Goal: Information Seeking & Learning: Check status

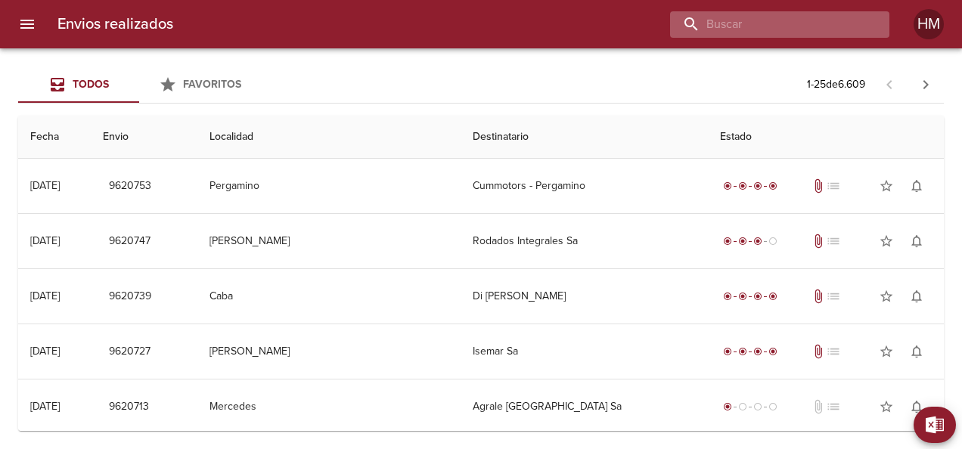
click at [817, 21] on input "buscar" at bounding box center [767, 24] width 194 height 26
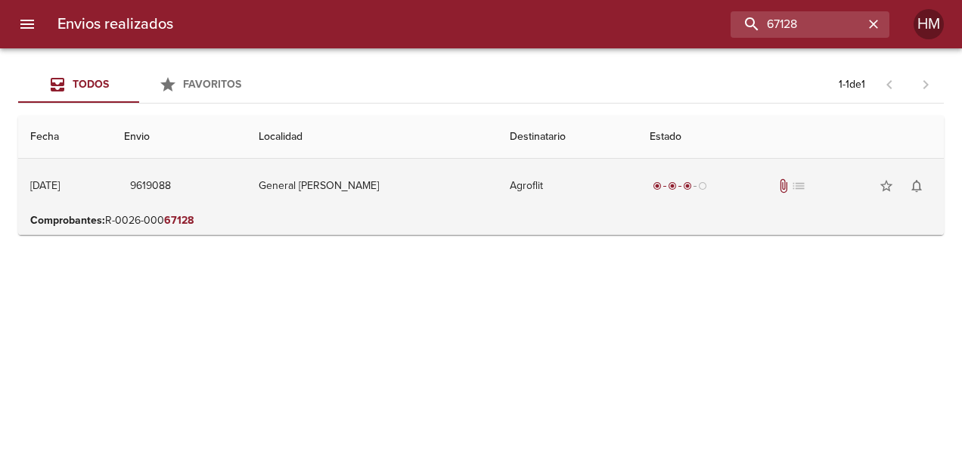
click at [414, 200] on td "General [PERSON_NAME]" at bounding box center [372, 186] width 252 height 54
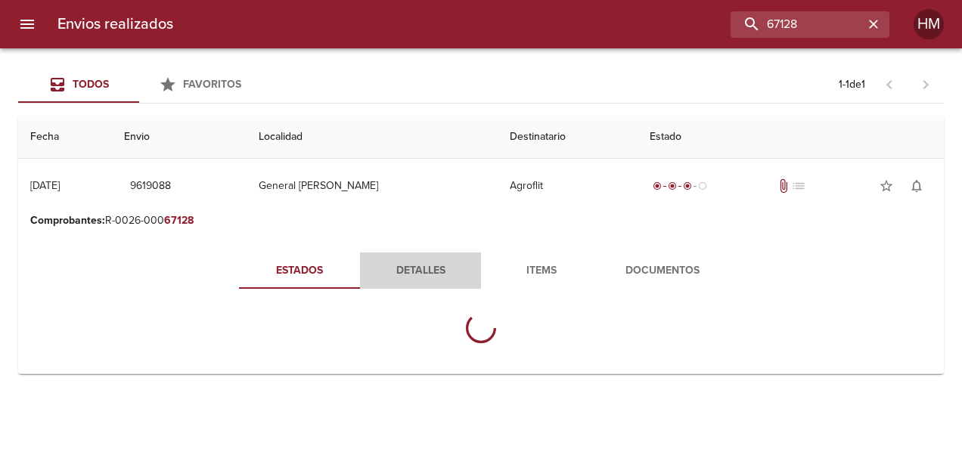
click at [419, 277] on span "Detalles" at bounding box center [420, 271] width 103 height 19
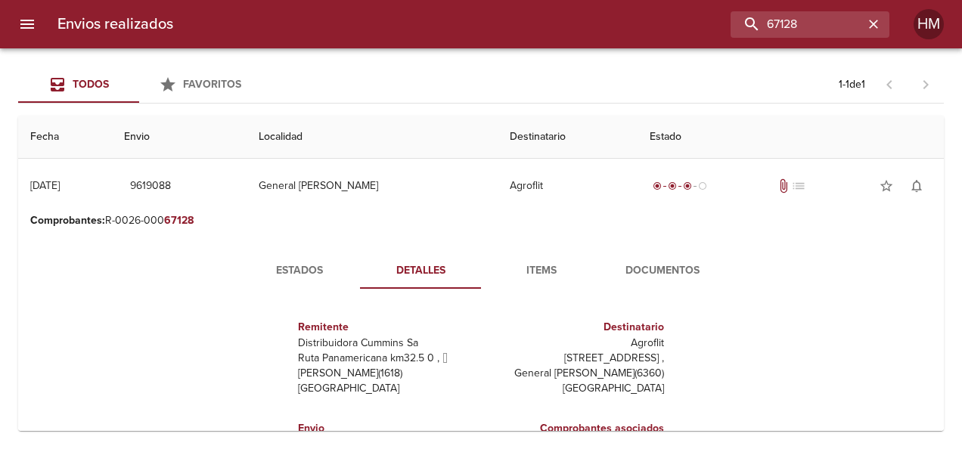
scroll to position [151, 0]
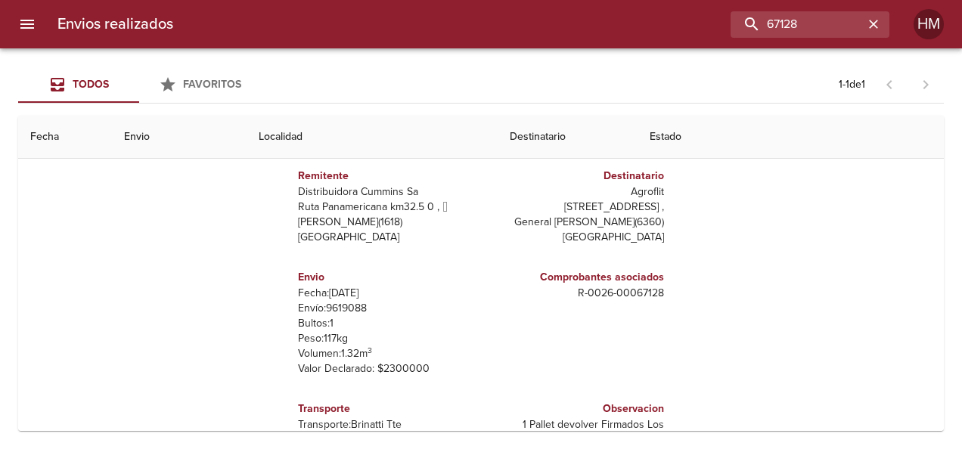
click at [342, 305] on p "Envío: 9619088" at bounding box center [386, 308] width 177 height 15
copy p "9619088"
click at [821, 22] on input "67128" at bounding box center [767, 24] width 194 height 26
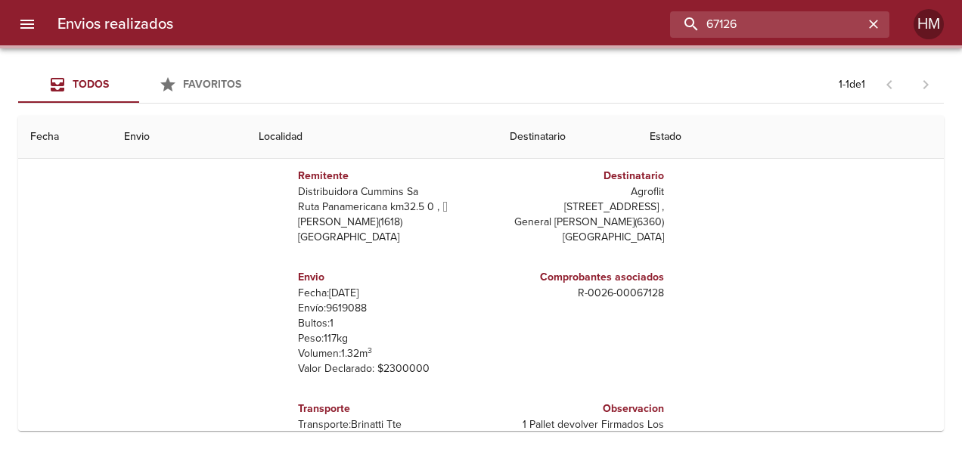
scroll to position [0, 0]
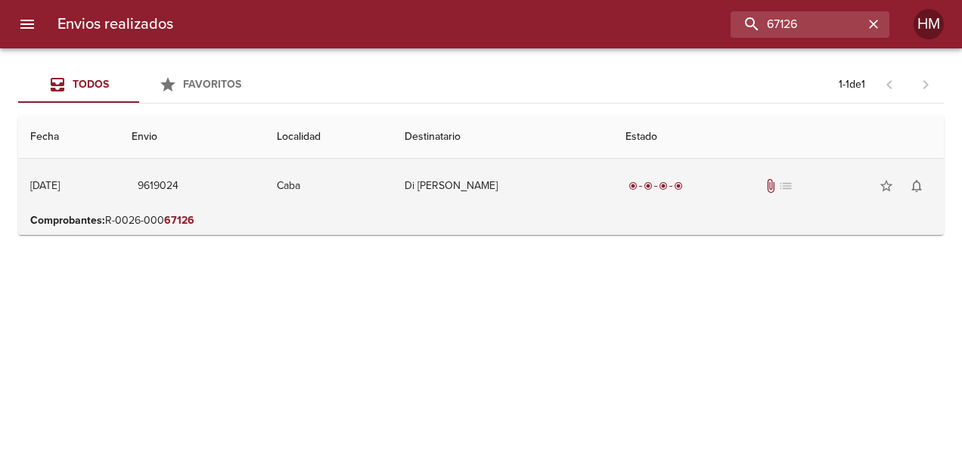
click at [570, 177] on td "Di [PERSON_NAME]" at bounding box center [502, 186] width 221 height 54
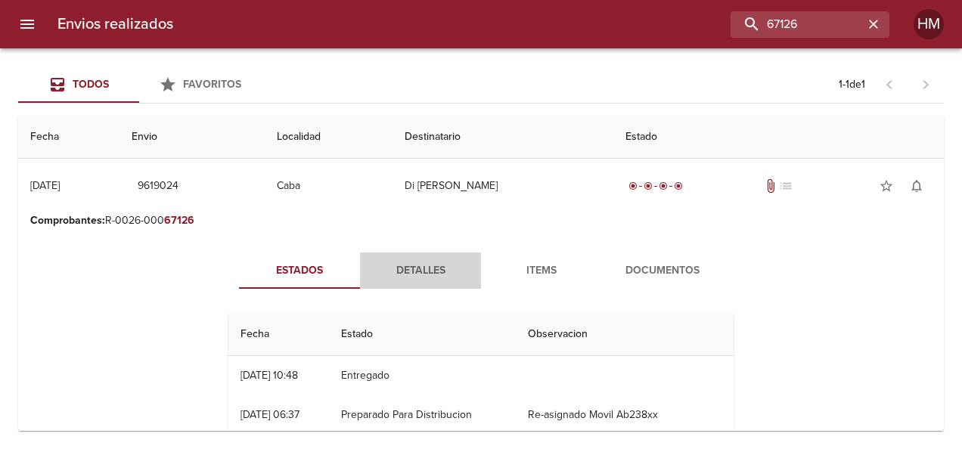
click at [437, 267] on span "Detalles" at bounding box center [420, 271] width 103 height 19
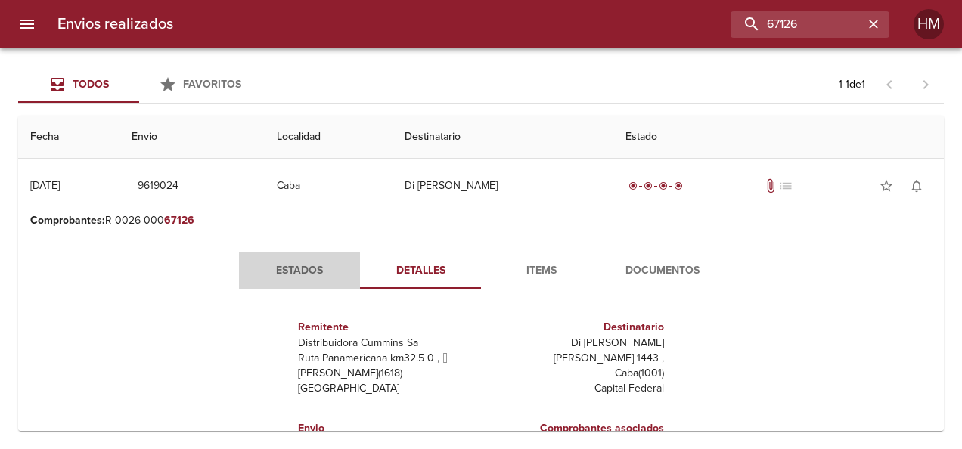
click at [294, 253] on button "Estados" at bounding box center [299, 271] width 121 height 36
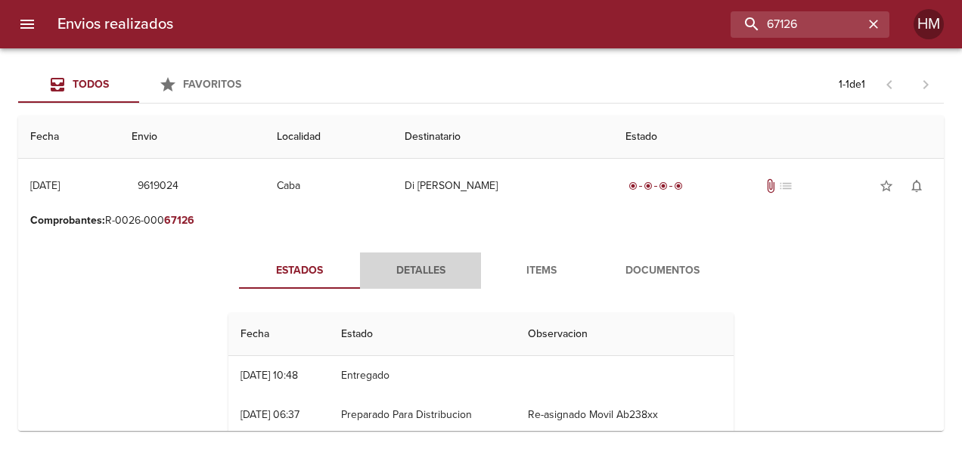
click at [381, 269] on span "Detalles" at bounding box center [420, 271] width 103 height 19
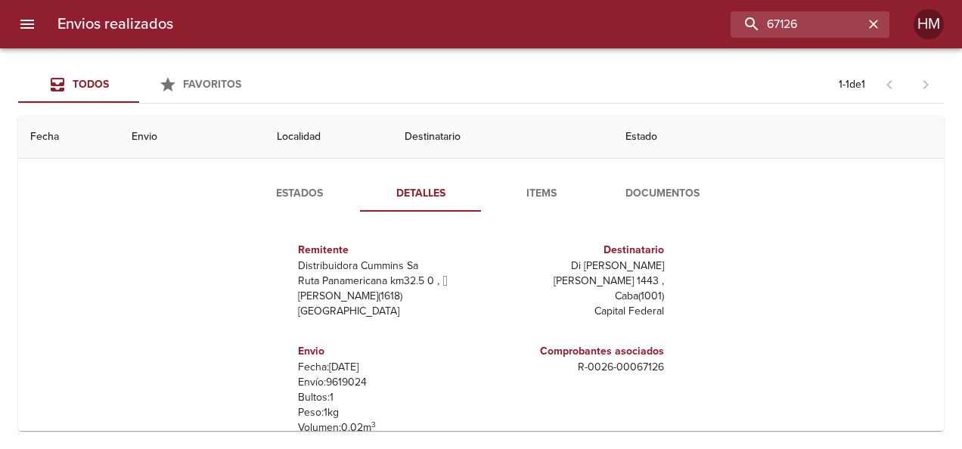
scroll to position [151, 0]
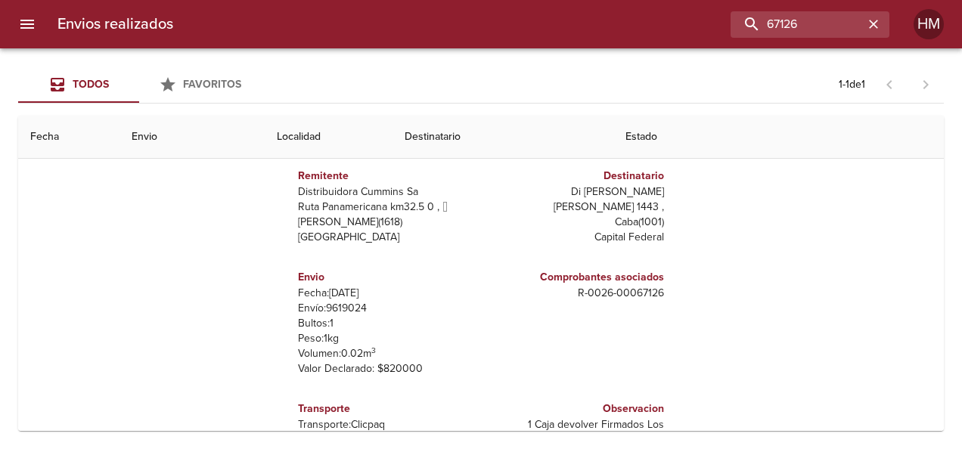
click at [347, 307] on p "Envío: 9619024" at bounding box center [386, 308] width 177 height 15
copy p "9619024"
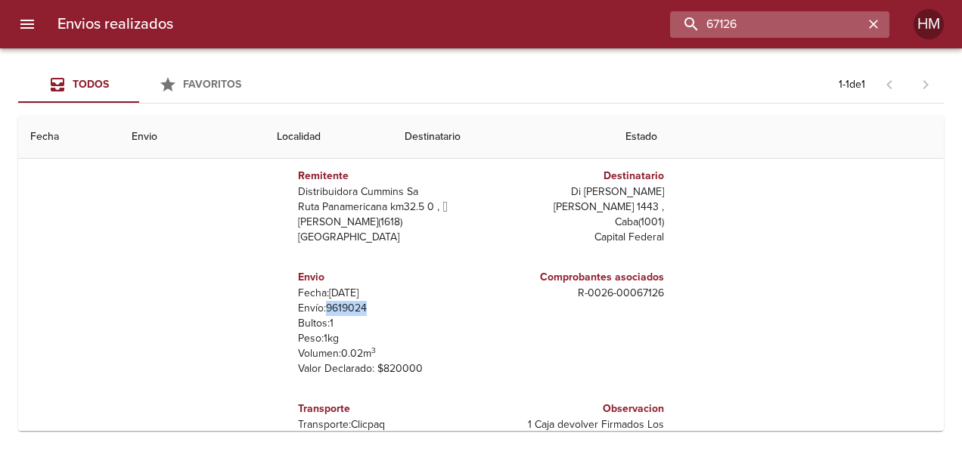
click at [818, 29] on input "67126" at bounding box center [767, 24] width 194 height 26
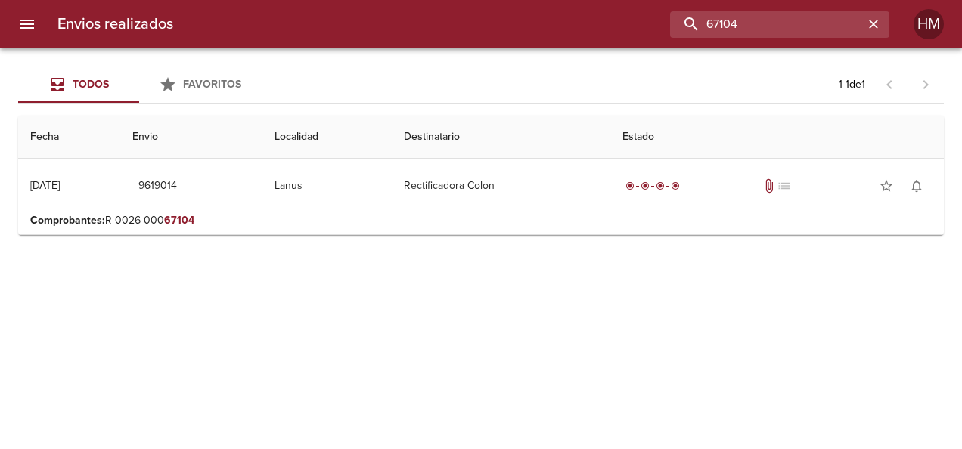
scroll to position [0, 0]
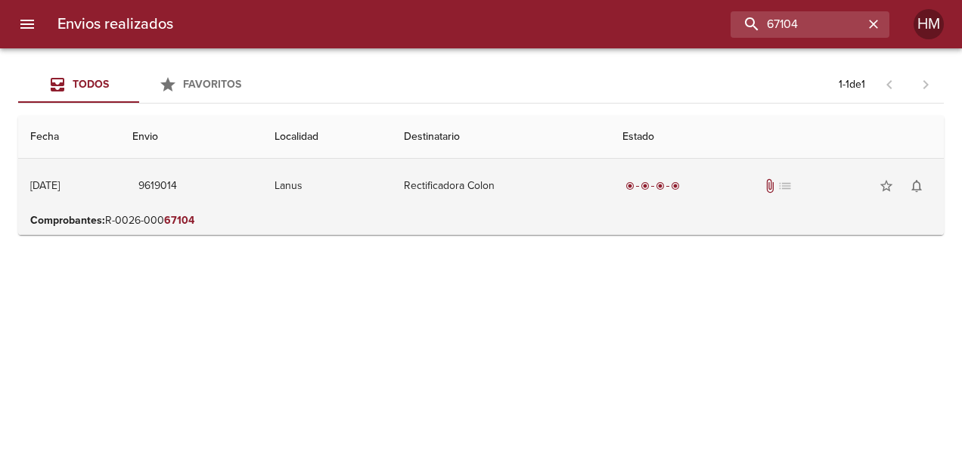
click at [521, 197] on td "Rectificadora Colon" at bounding box center [501, 186] width 219 height 54
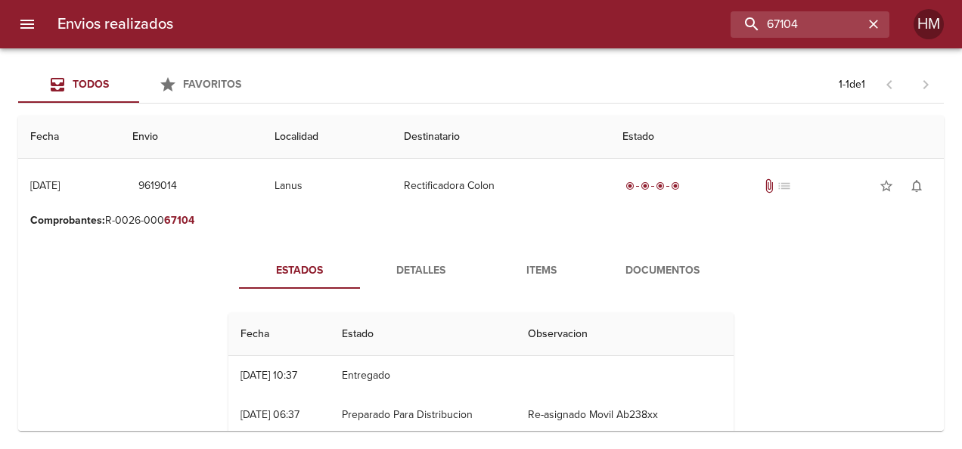
click at [456, 271] on span "Detalles" at bounding box center [420, 271] width 103 height 19
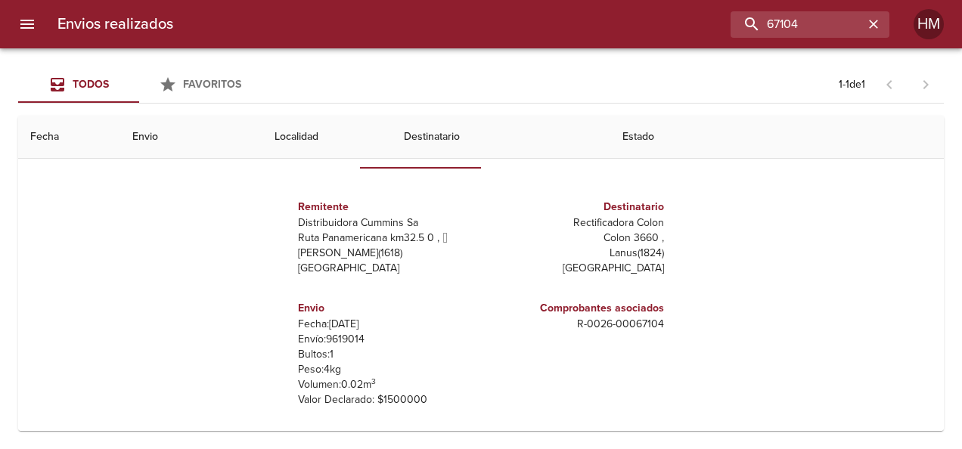
scroll to position [151, 0]
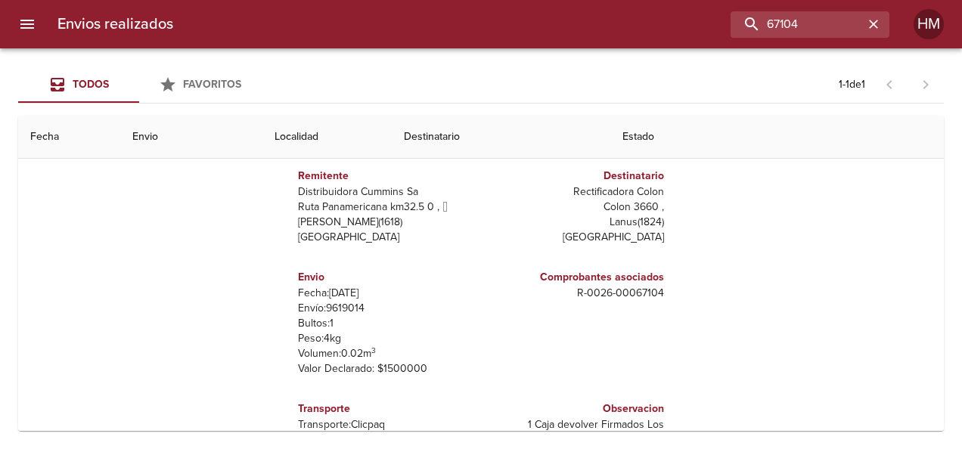
click at [339, 296] on p "Fecha: [DATE]" at bounding box center [386, 293] width 177 height 15
click at [346, 305] on p "Envío: 9619014" at bounding box center [386, 308] width 177 height 15
copy p "9619014"
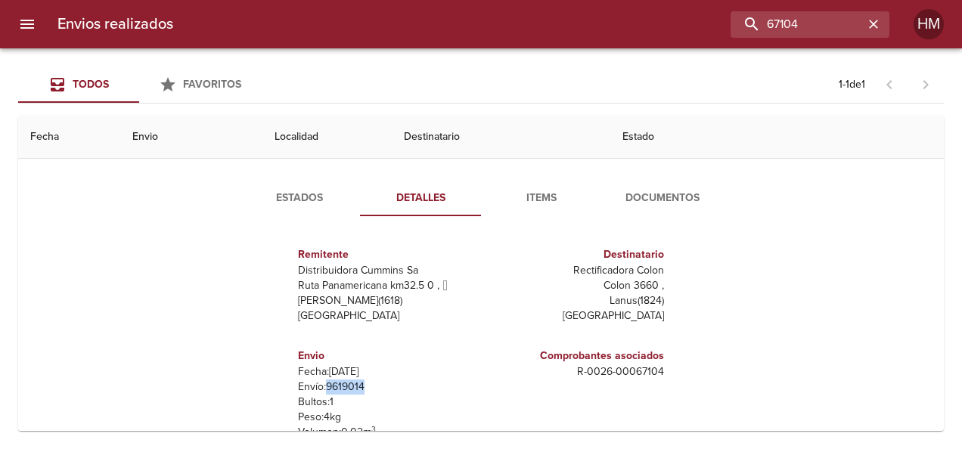
scroll to position [0, 0]
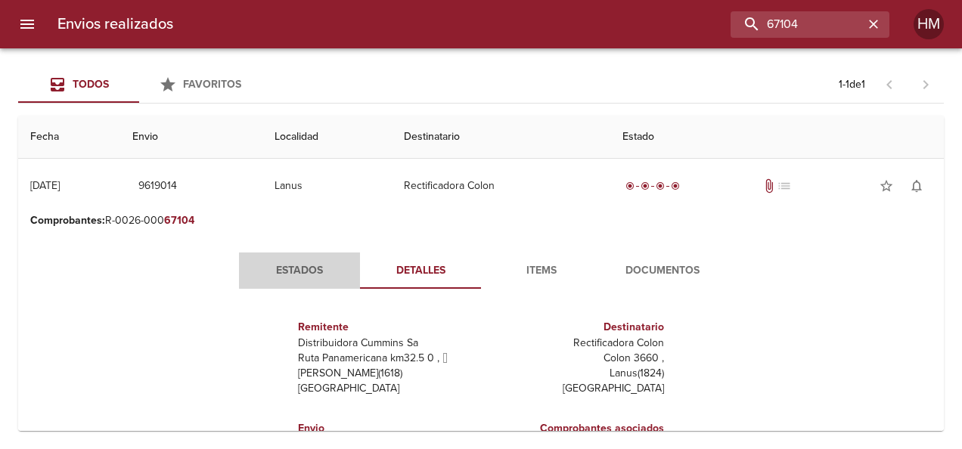
click at [335, 265] on span "Estados" at bounding box center [299, 271] width 103 height 19
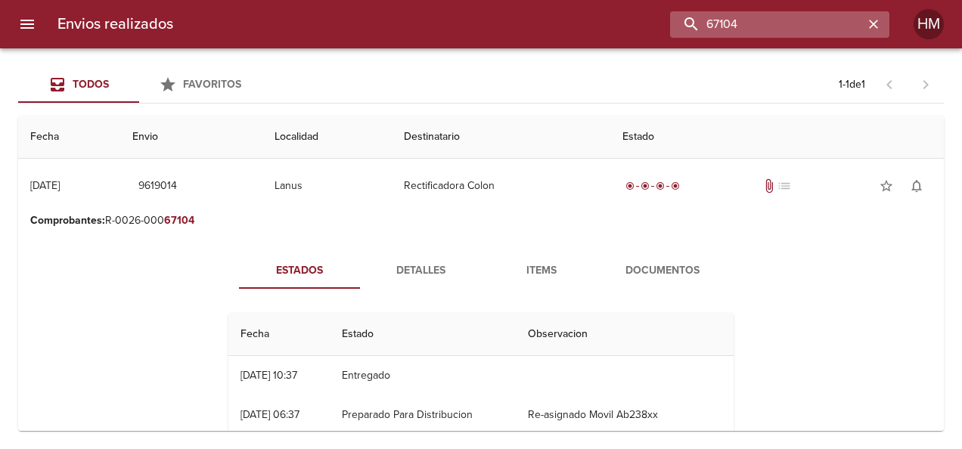
click at [808, 20] on input "67104" at bounding box center [767, 24] width 194 height 26
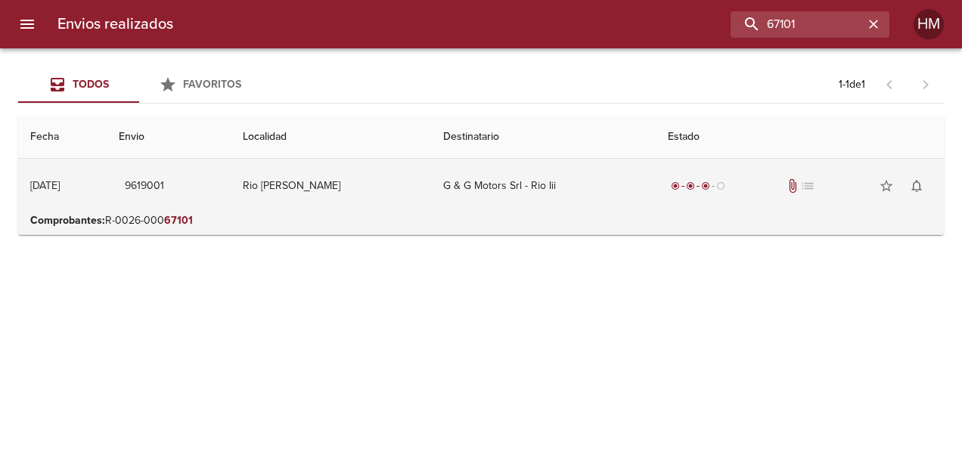
click at [453, 192] on td "G & G Motors Srl - Rio Iii" at bounding box center [543, 186] width 225 height 54
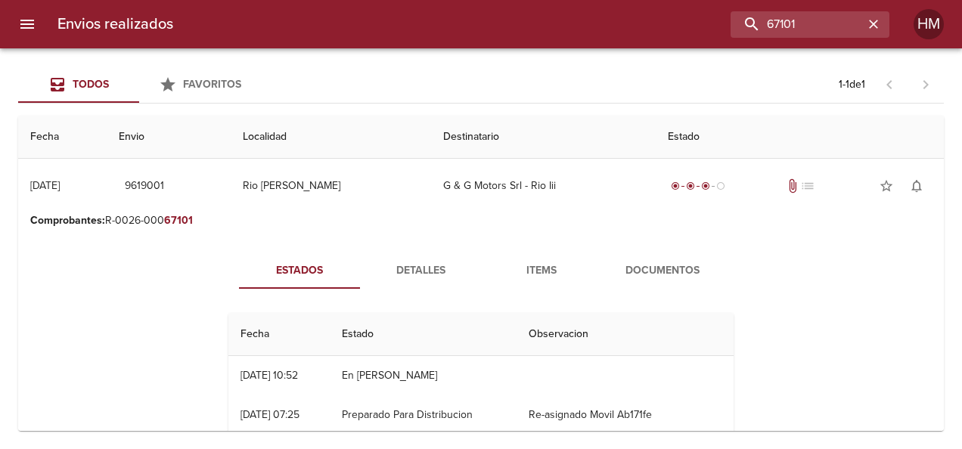
click at [414, 278] on span "Detalles" at bounding box center [420, 271] width 103 height 19
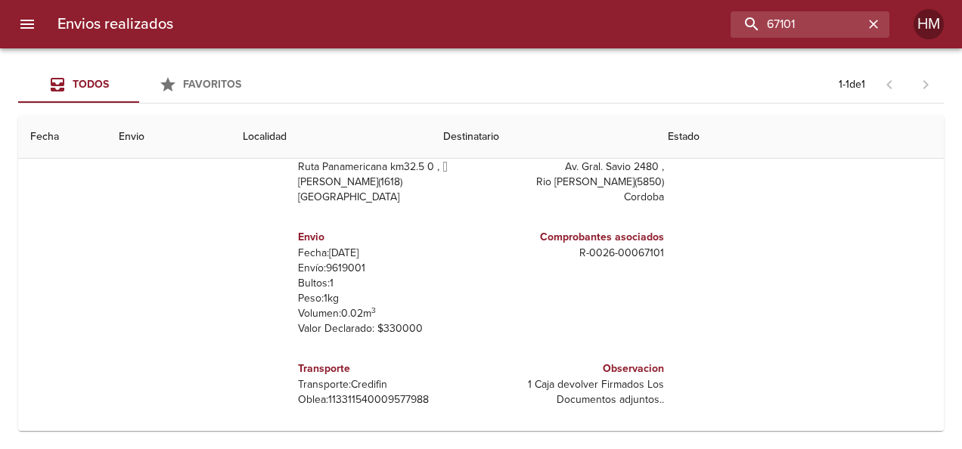
scroll to position [191, 0]
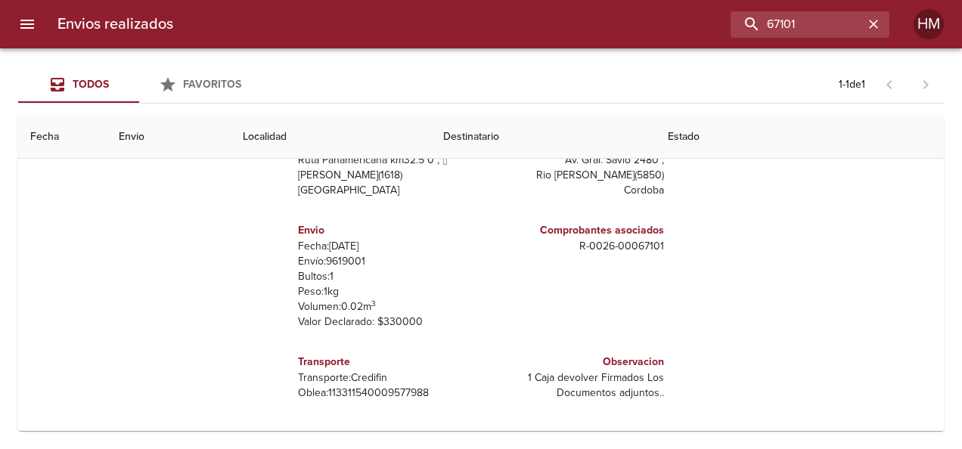
click at [334, 262] on p "Envío: 9619001" at bounding box center [386, 261] width 177 height 15
copy p "9619001"
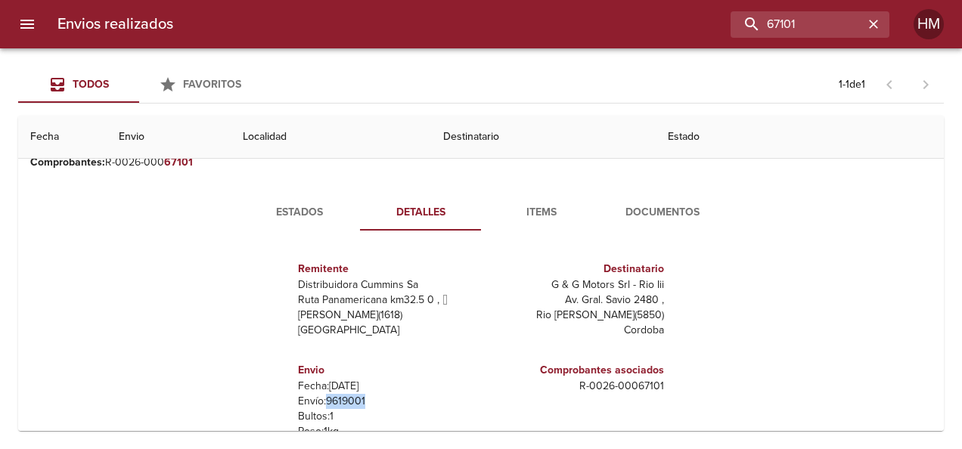
scroll to position [0, 0]
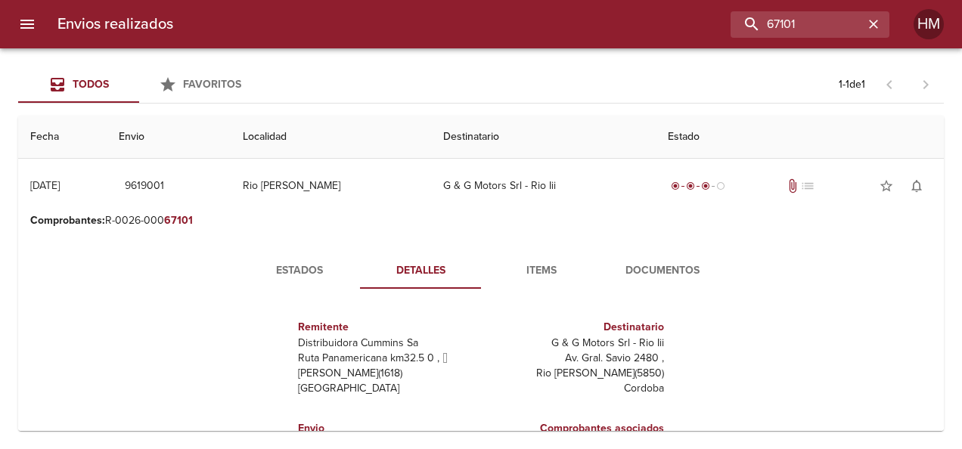
click at [292, 271] on span "Estados" at bounding box center [299, 271] width 103 height 19
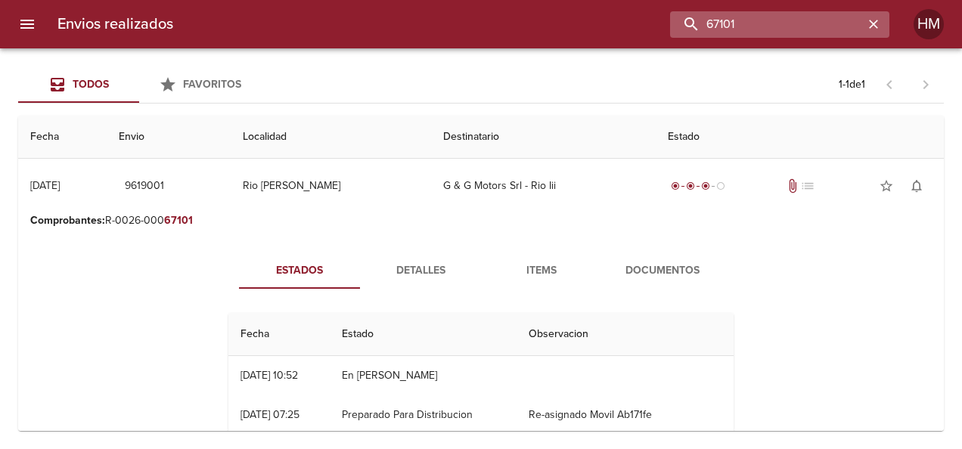
click at [825, 19] on input "67101" at bounding box center [767, 24] width 194 height 26
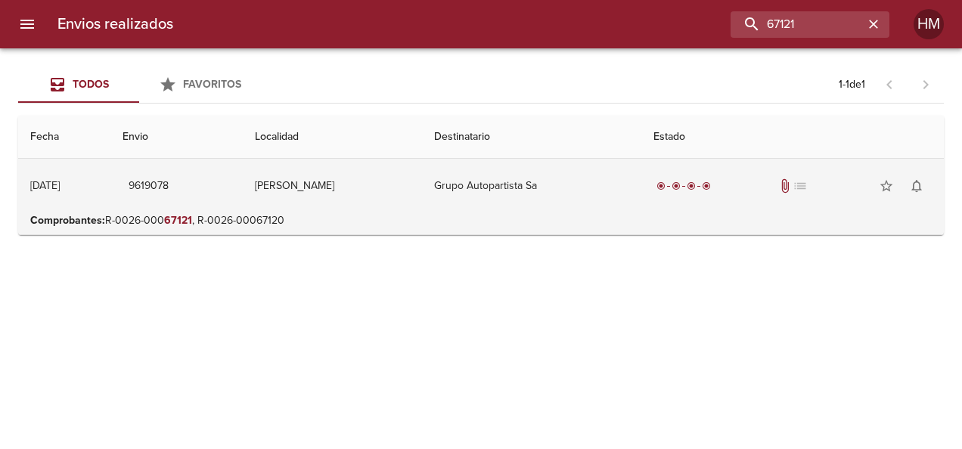
click at [461, 192] on td "Grupo Autopartista Sa" at bounding box center [531, 186] width 219 height 54
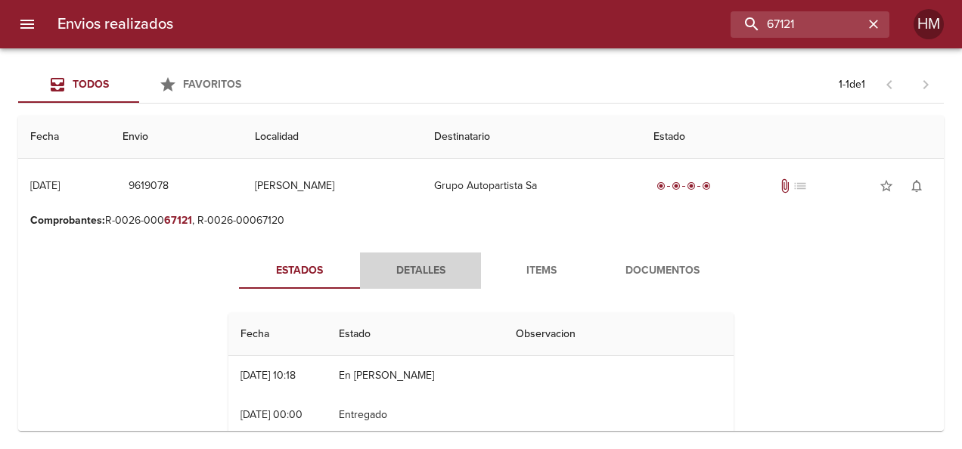
click at [436, 256] on button "Detalles" at bounding box center [420, 271] width 121 height 36
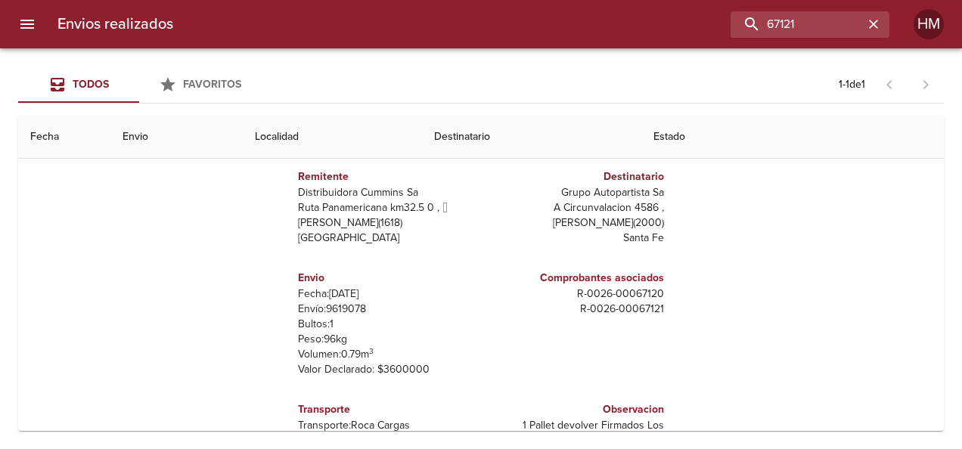
scroll to position [151, 0]
click at [336, 303] on p "Envío: 9619078" at bounding box center [386, 308] width 177 height 15
copy p "9619078"
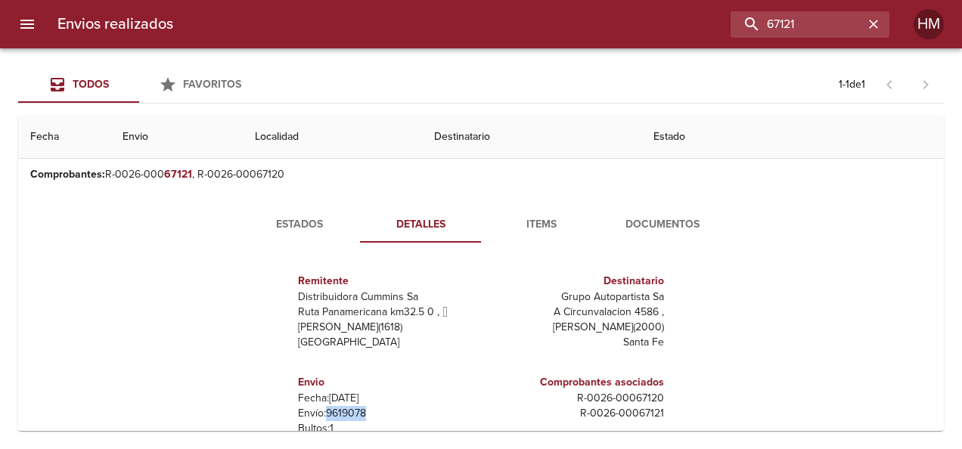
scroll to position [0, 0]
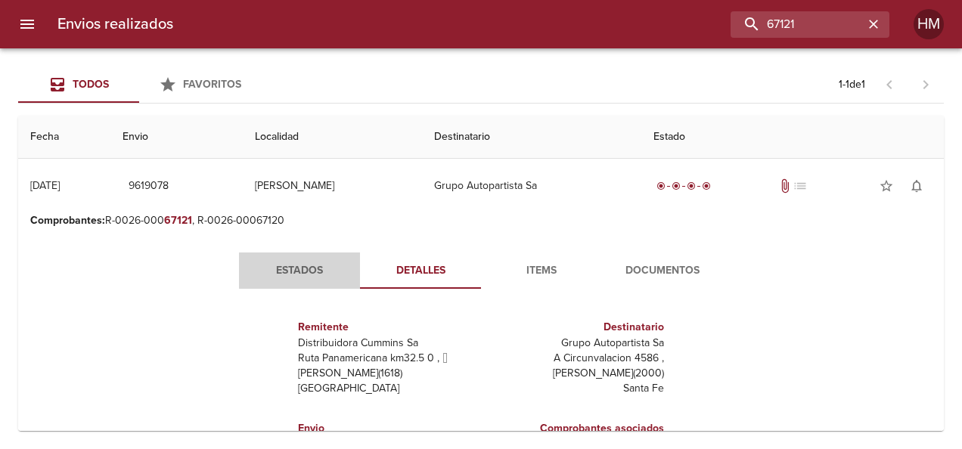
click at [315, 271] on span "Estados" at bounding box center [299, 271] width 103 height 19
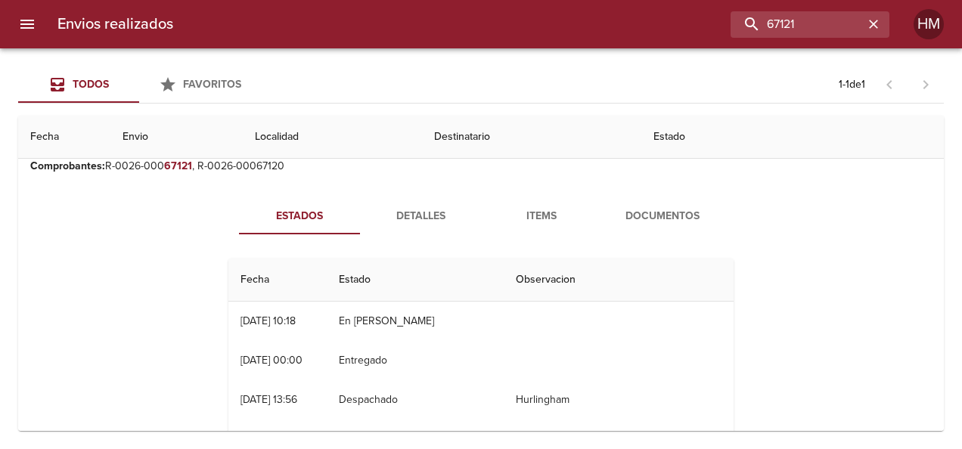
scroll to position [76, 0]
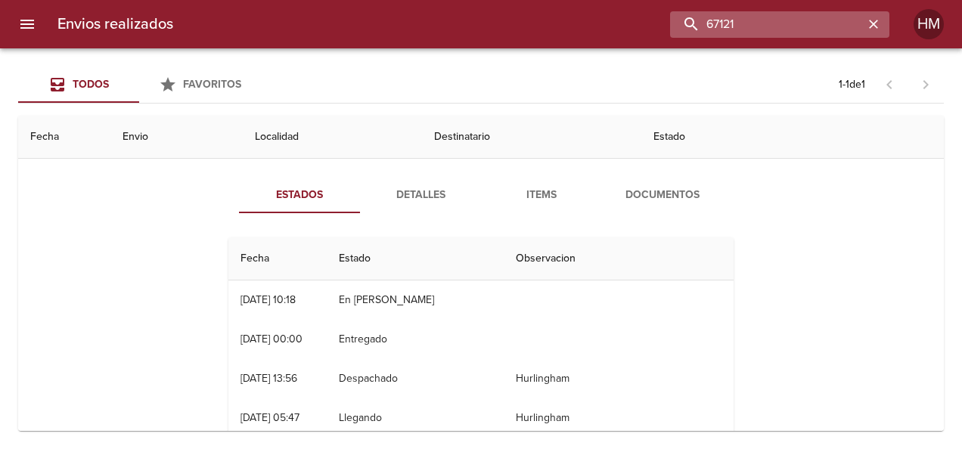
click at [842, 17] on input "67121" at bounding box center [767, 24] width 194 height 26
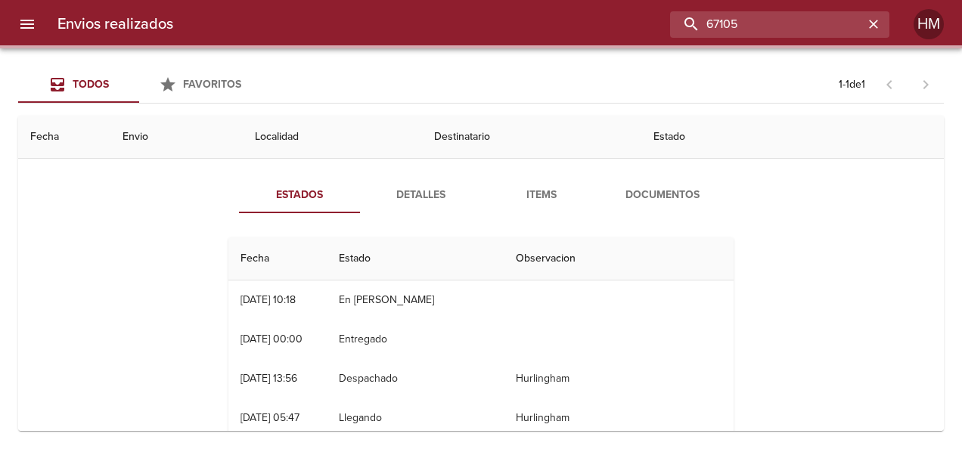
scroll to position [0, 0]
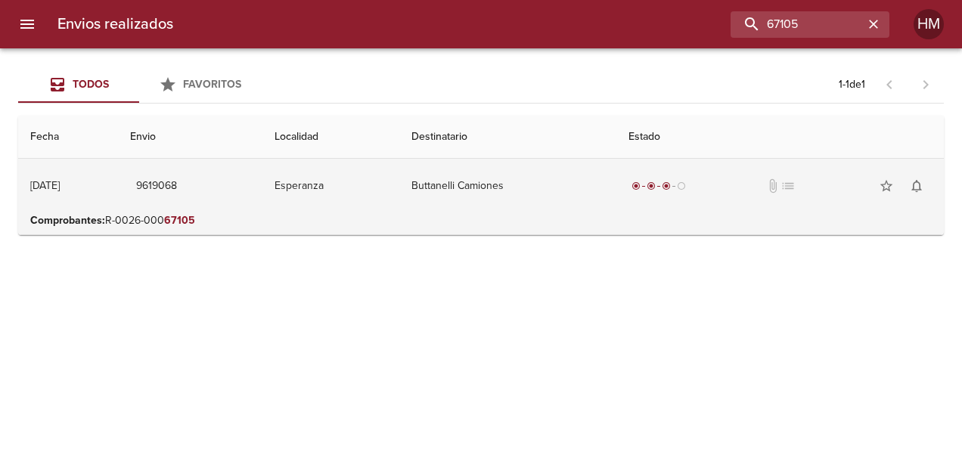
click at [555, 191] on td "Buttanelli Camiones" at bounding box center [507, 186] width 217 height 54
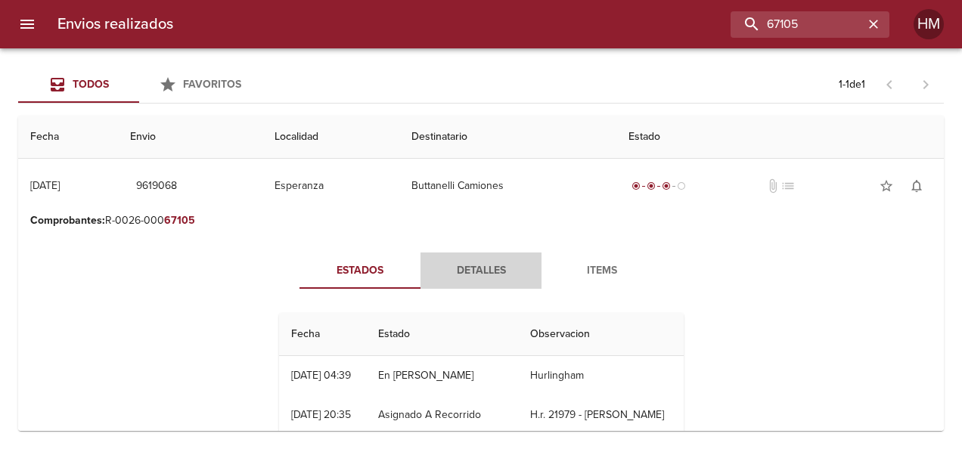
click at [451, 271] on span "Detalles" at bounding box center [480, 271] width 103 height 19
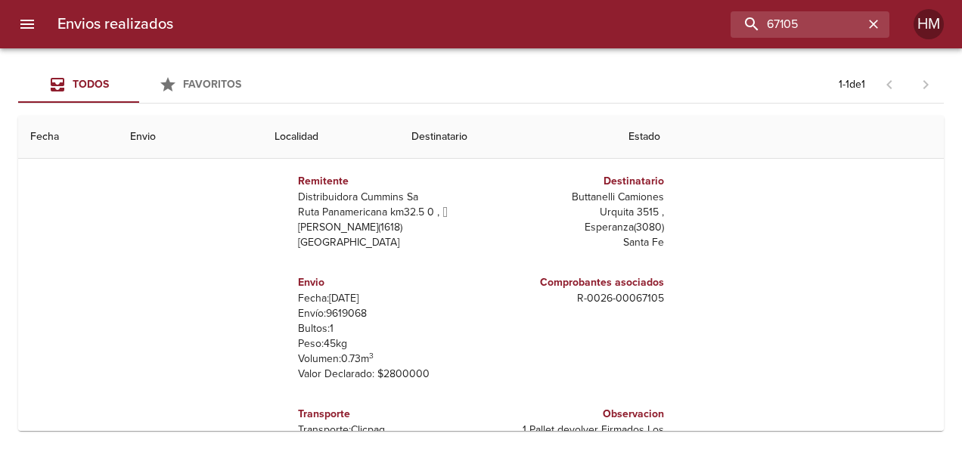
scroll to position [151, 0]
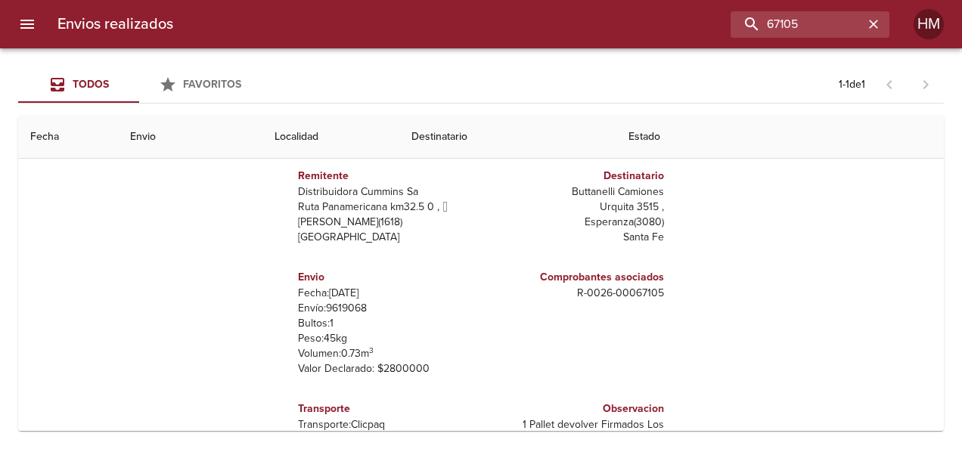
click at [343, 304] on p "Envío: 9619068" at bounding box center [386, 308] width 177 height 15
copy p "9619068"
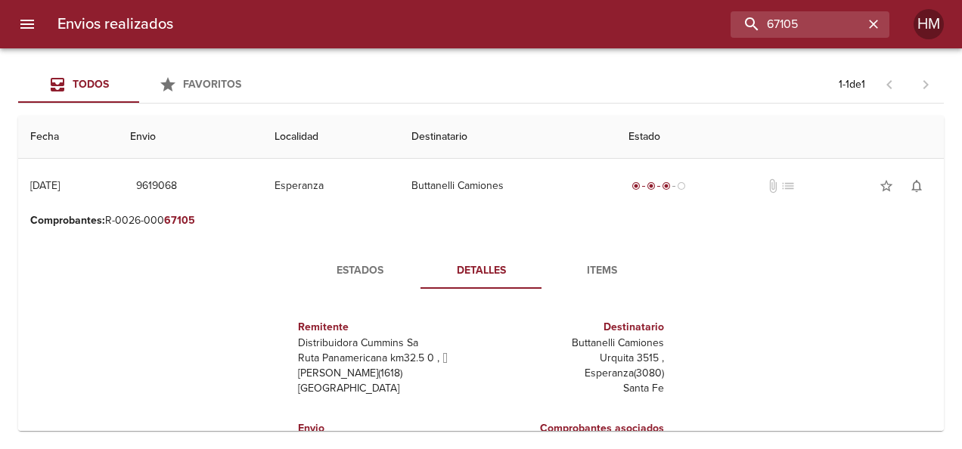
click at [369, 253] on button "Estados" at bounding box center [359, 271] width 121 height 36
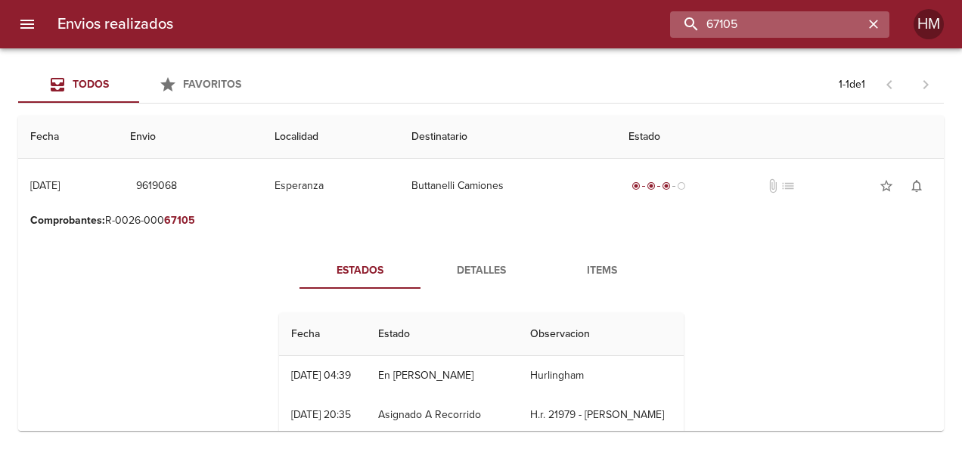
click at [829, 17] on input "67105" at bounding box center [767, 24] width 194 height 26
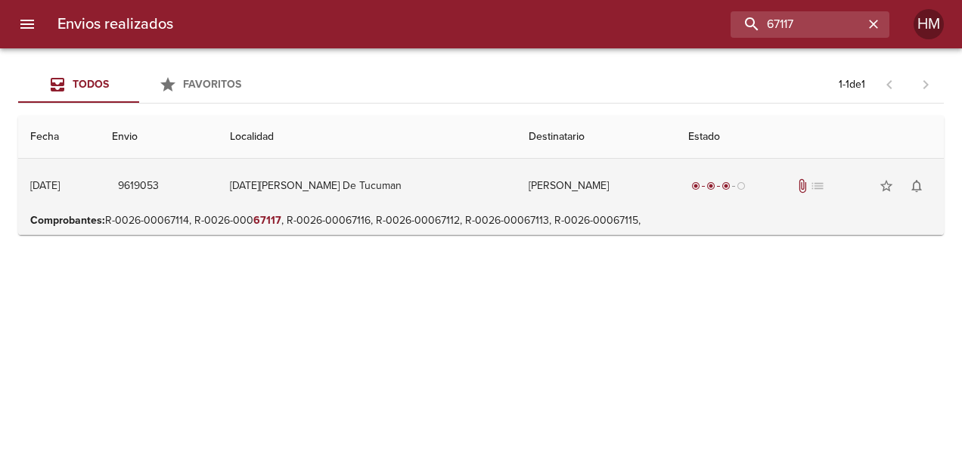
click at [587, 172] on td "[PERSON_NAME]" at bounding box center [595, 186] width 159 height 54
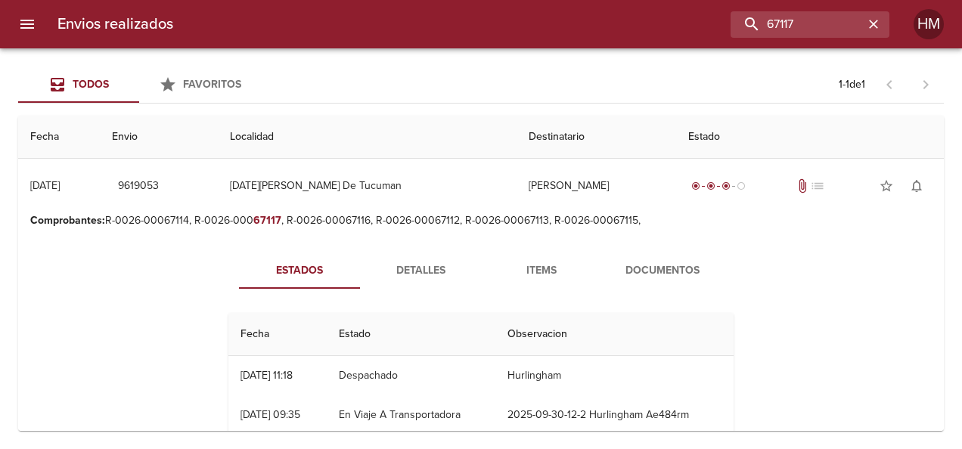
click at [425, 268] on span "Detalles" at bounding box center [420, 271] width 103 height 19
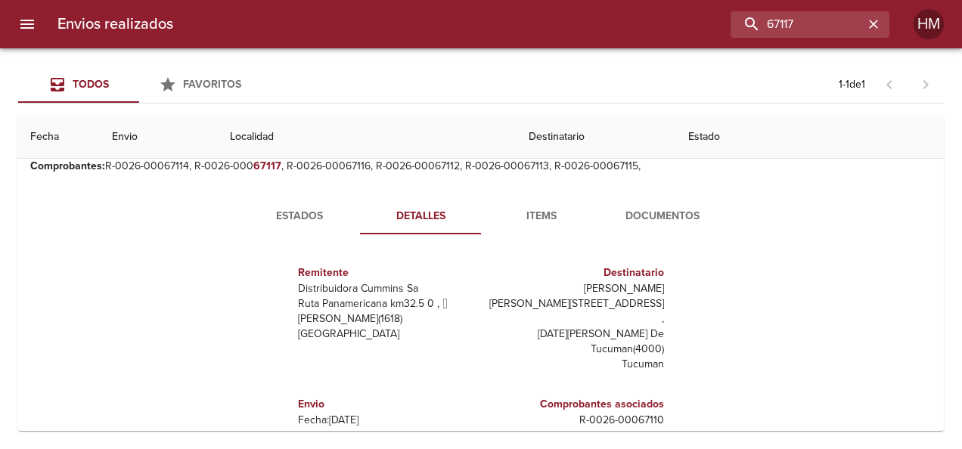
scroll to position [151, 0]
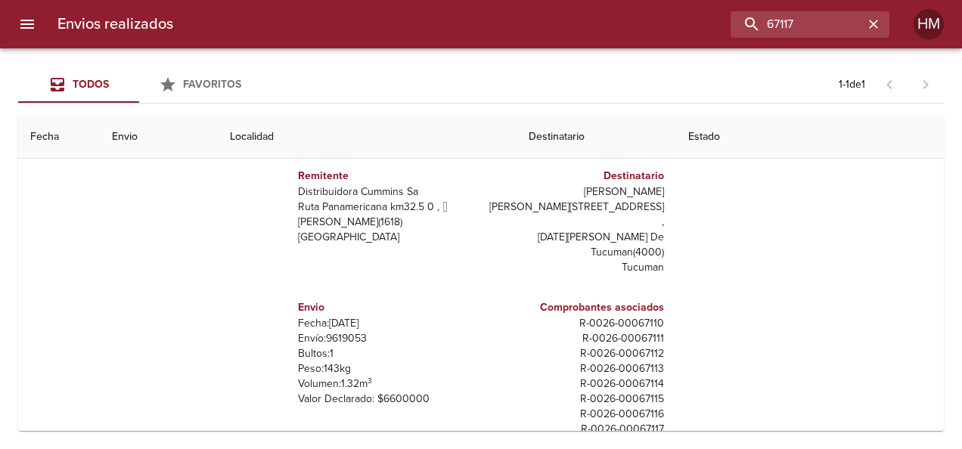
click at [334, 331] on p "Envío: 9619053" at bounding box center [386, 338] width 177 height 15
copy p "9619053"
click at [834, 10] on div "Envios realizados 67117 HM" at bounding box center [481, 24] width 962 height 48
click at [831, 18] on input "67117" at bounding box center [767, 24] width 194 height 26
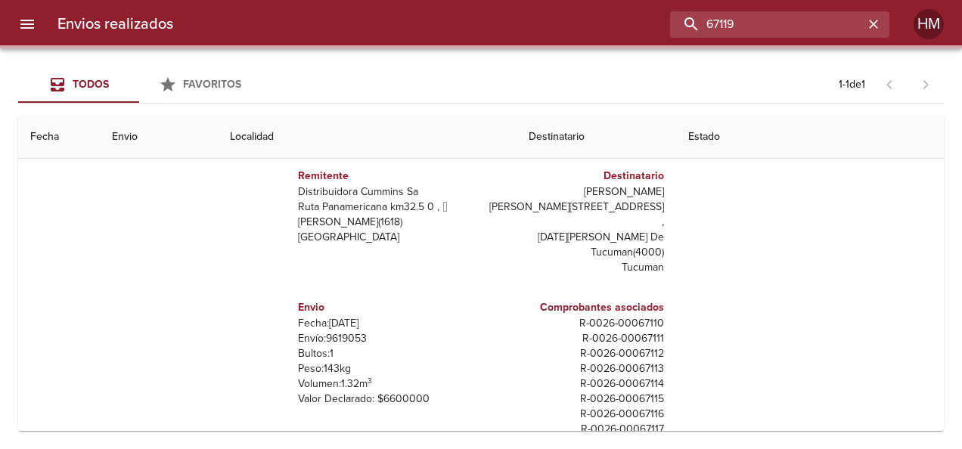
scroll to position [0, 0]
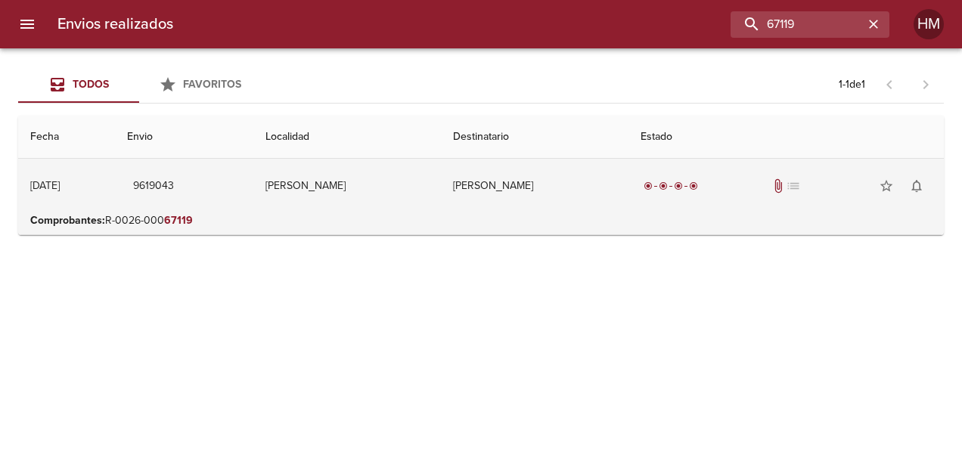
click at [476, 188] on td "[PERSON_NAME]" at bounding box center [535, 186] width 188 height 54
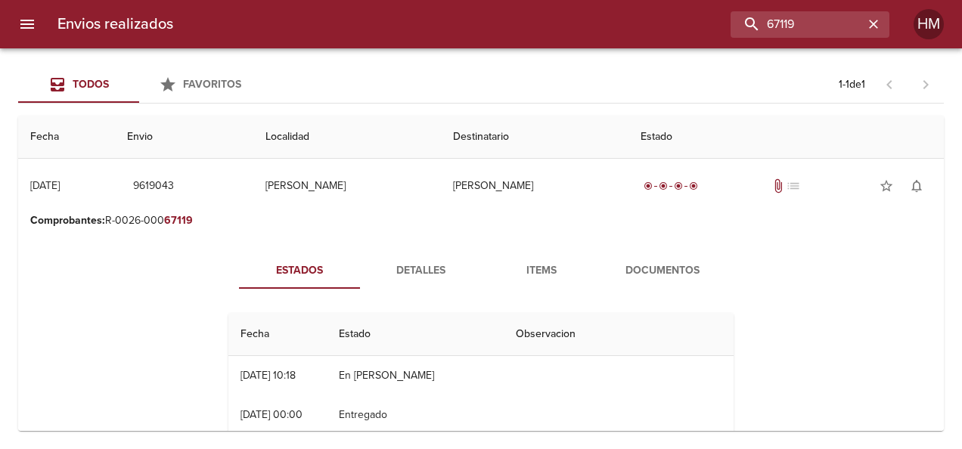
click at [423, 269] on span "Detalles" at bounding box center [420, 271] width 103 height 19
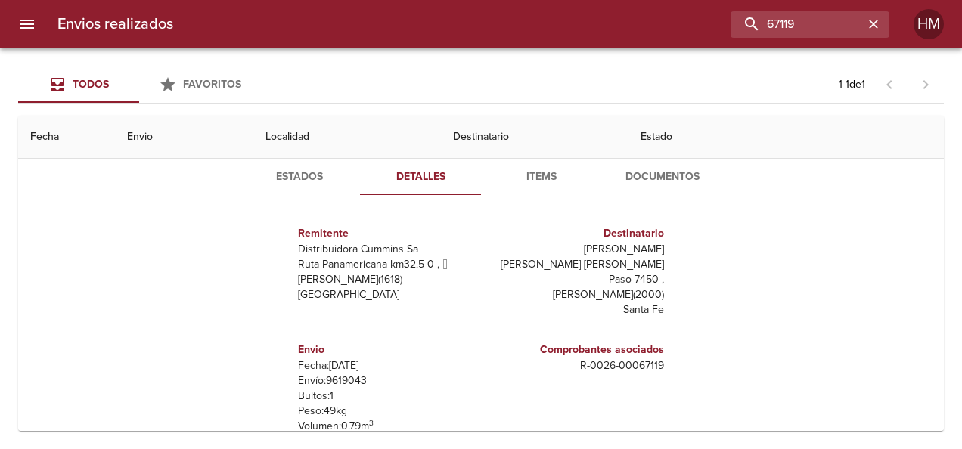
scroll to position [191, 0]
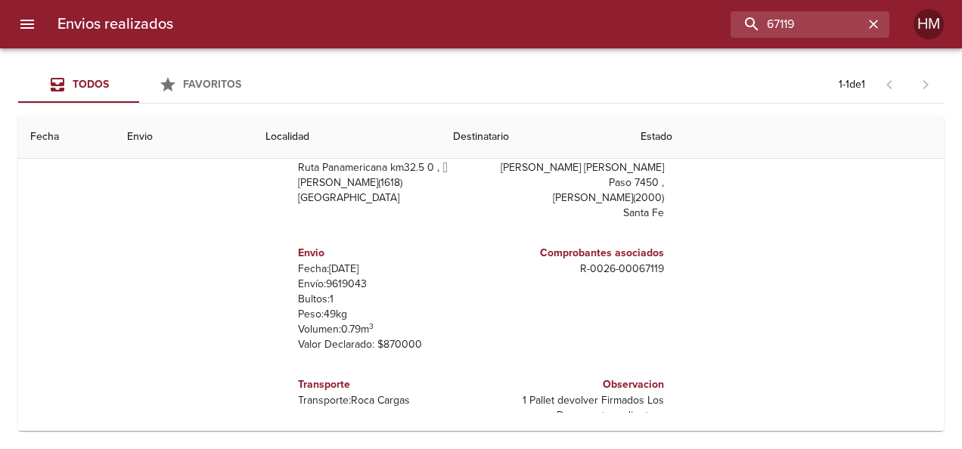
click at [334, 277] on p "Envío: 9619043" at bounding box center [386, 284] width 177 height 15
copy p "9619043"
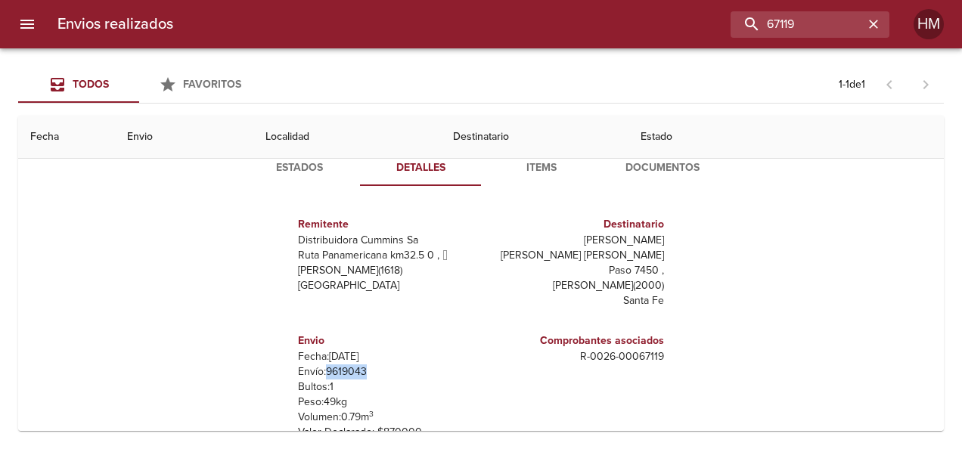
scroll to position [0, 0]
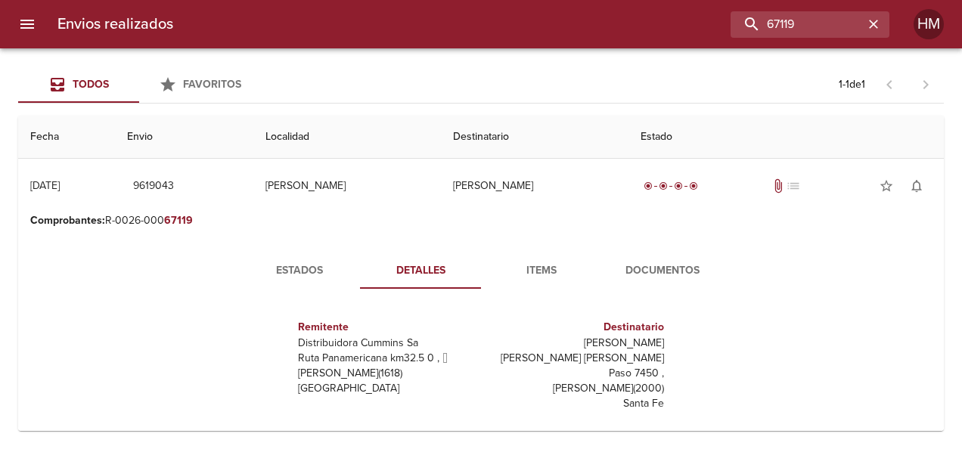
click at [297, 260] on button "Estados" at bounding box center [299, 271] width 121 height 36
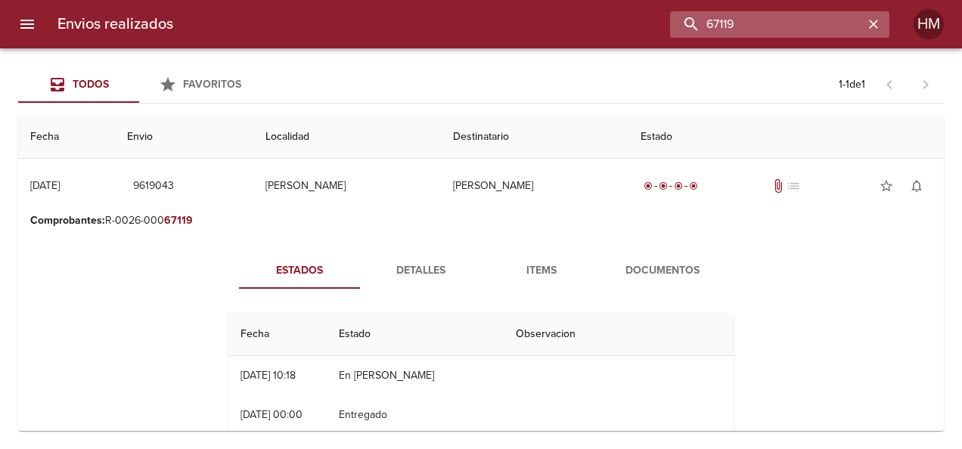
click at [859, 23] on input "67119" at bounding box center [767, 24] width 194 height 26
type input "67092"
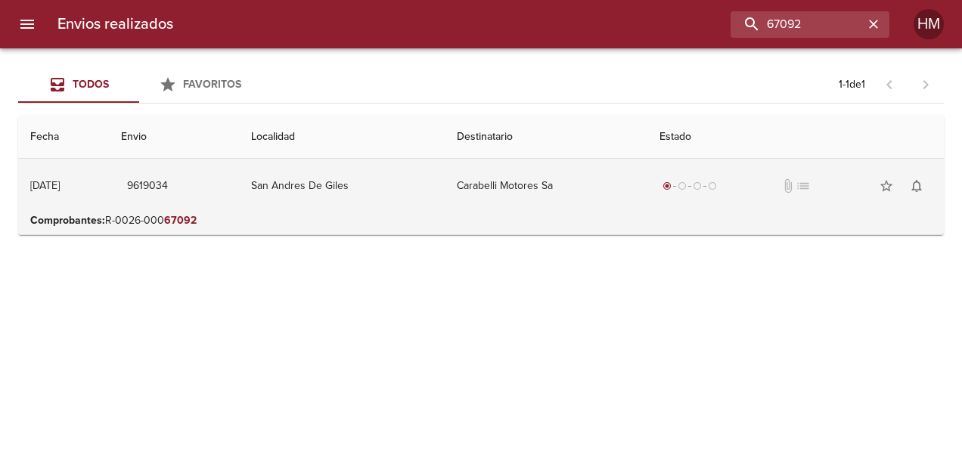
click at [331, 203] on td "San Andres De Giles" at bounding box center [342, 186] width 206 height 54
